Goal: Communication & Community: Answer question/provide support

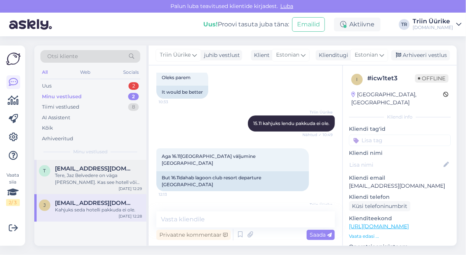
click at [123, 180] on div "Tere, Jaz Belvedere on väga [PERSON_NAME]. Kas see hotell võiks sobida?" at bounding box center [98, 179] width 87 height 14
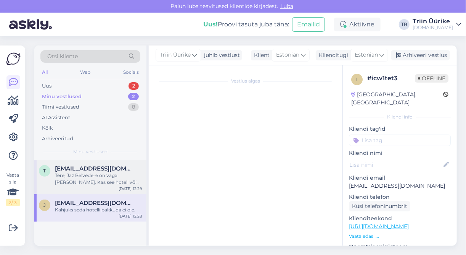
scroll to position [1587, 0]
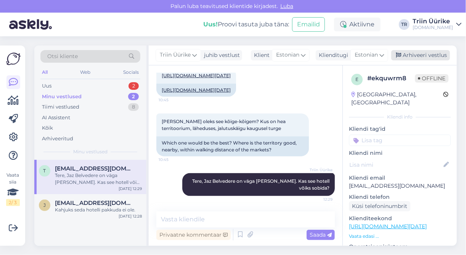
click at [431, 56] on div "Arhiveeri vestlus" at bounding box center [421, 55] width 59 height 10
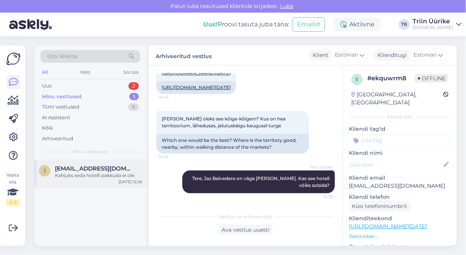
click at [103, 168] on span "[EMAIL_ADDRESS][DOMAIN_NAME]" at bounding box center [94, 168] width 79 height 7
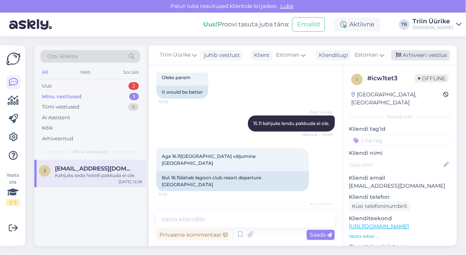
click at [433, 57] on div "Arhiveeri vestlus" at bounding box center [421, 55] width 59 height 10
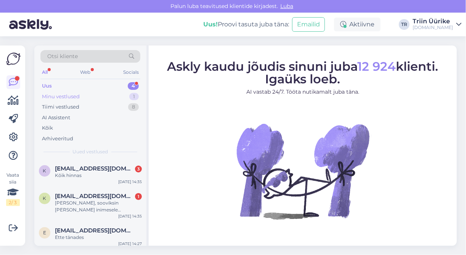
click at [84, 98] on div "Minu vestlused 1" at bounding box center [90, 96] width 100 height 11
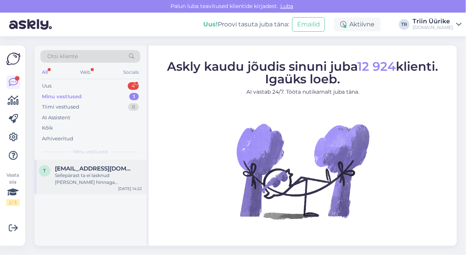
drag, startPoint x: 104, startPoint y: 172, endPoint x: 106, endPoint y: 177, distance: 4.6
click at [104, 172] on div "Sellepärast ta ei lasknud enam selle hinnaga reisipäringut saata ka." at bounding box center [98, 179] width 87 height 14
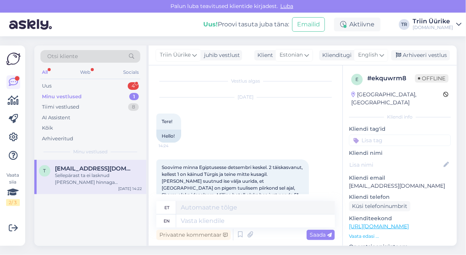
scroll to position [1814, 0]
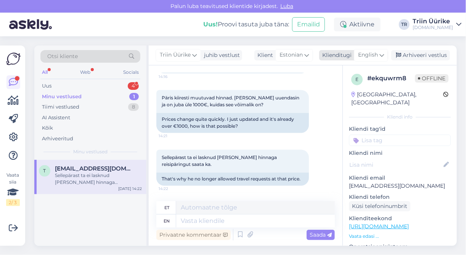
click at [376, 56] on span "English" at bounding box center [368, 55] width 20 height 8
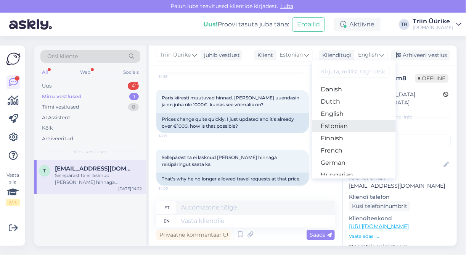
scroll to position [62, 0]
drag, startPoint x: 347, startPoint y: 122, endPoint x: 340, endPoint y: 132, distance: 12.4
click at [347, 122] on link "Estonian" at bounding box center [354, 125] width 84 height 12
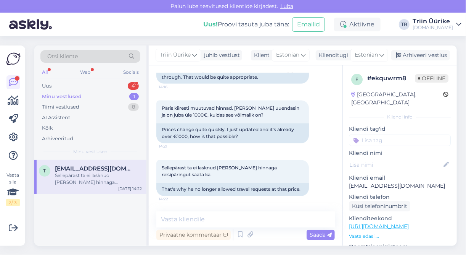
scroll to position [1805, 0]
click at [248, 222] on textarea at bounding box center [245, 219] width 179 height 16
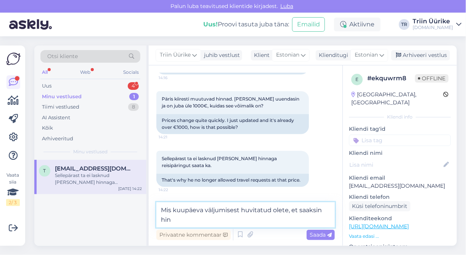
scroll to position [1814, 0]
type textarea "Mis kuupäeva väljumisest huvitatud olete, et saaksin hinnad üle vaadata?"
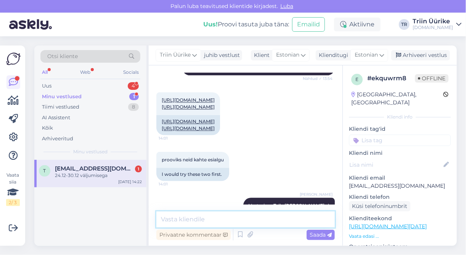
scroll to position [669, 0]
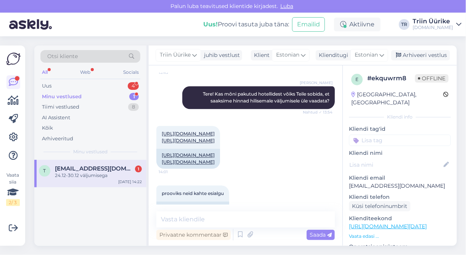
click at [412, 182] on p "[EMAIL_ADDRESS][DOMAIN_NAME]" at bounding box center [400, 186] width 102 height 8
drag, startPoint x: 412, startPoint y: 177, endPoint x: 409, endPoint y: 181, distance: 5.5
click at [409, 181] on div "e # ekquwrm8 Offline Estonia, Narva Kliendi info Kliendi tag'id Kliendi nimi Kl…" at bounding box center [400, 226] width 114 height 322
click at [353, 182] on p "[EMAIL_ADDRESS][DOMAIN_NAME]" at bounding box center [400, 186] width 102 height 8
drag, startPoint x: 352, startPoint y: 178, endPoint x: 415, endPoint y: 176, distance: 63.4
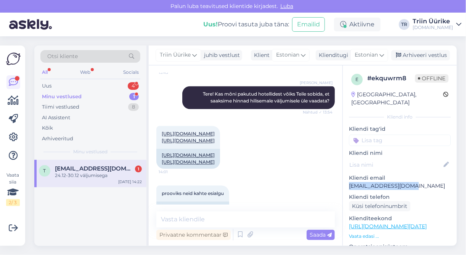
click at [415, 176] on div "e # ekquwrm8 Offline Estonia, Narva Kliendi info Kliendi tag'id Kliendi nimi Kl…" at bounding box center [400, 226] width 114 height 322
copy p "[EMAIL_ADDRESS][DOMAIN_NAME]"
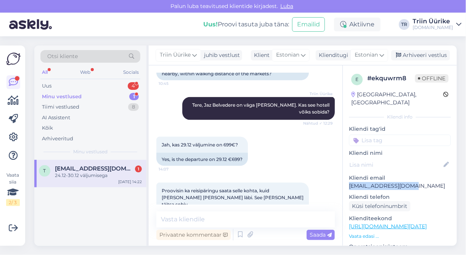
scroll to position [1877, 0]
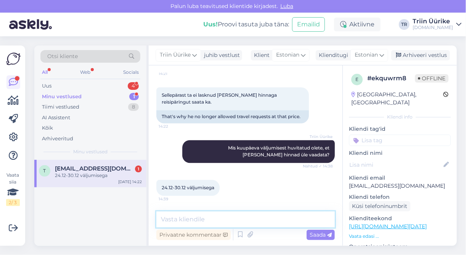
click at [217, 221] on textarea at bounding box center [245, 219] width 179 height 16
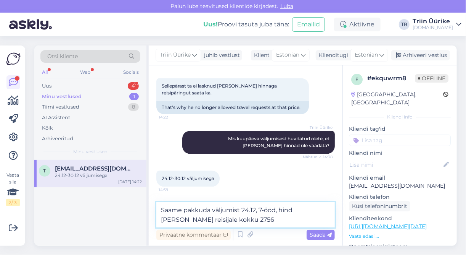
type textarea "Saame pakkuda väljumist 24.12, 7-ööd, hind kahele reisijale kokku 2756 €"
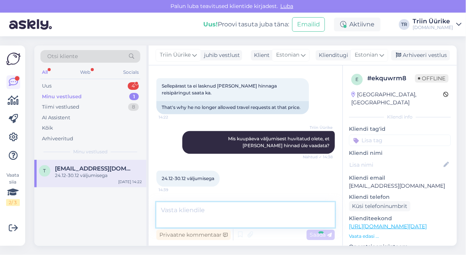
scroll to position [1917, 0]
